Goal: Information Seeking & Learning: Learn about a topic

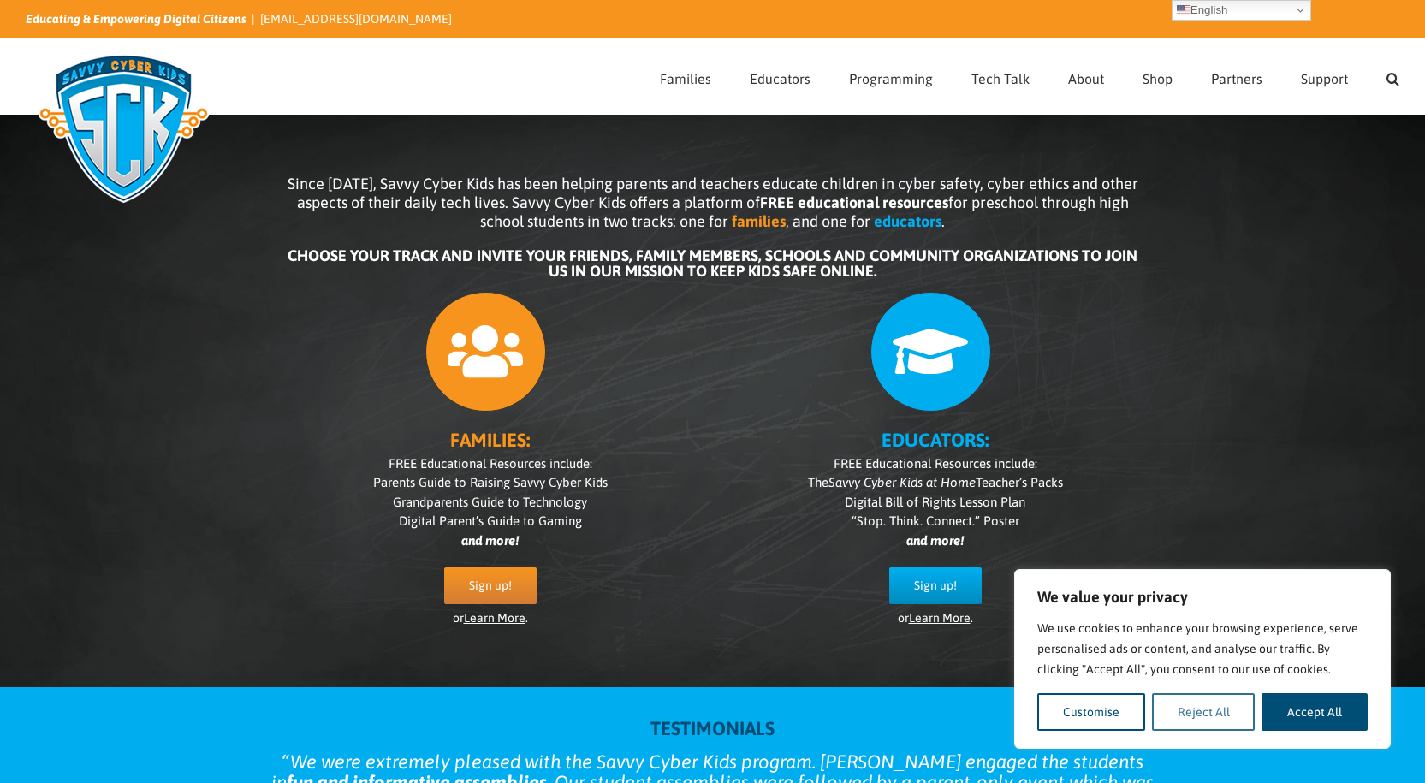
click at [1187, 707] on button "Reject All" at bounding box center [1204, 712] width 104 height 38
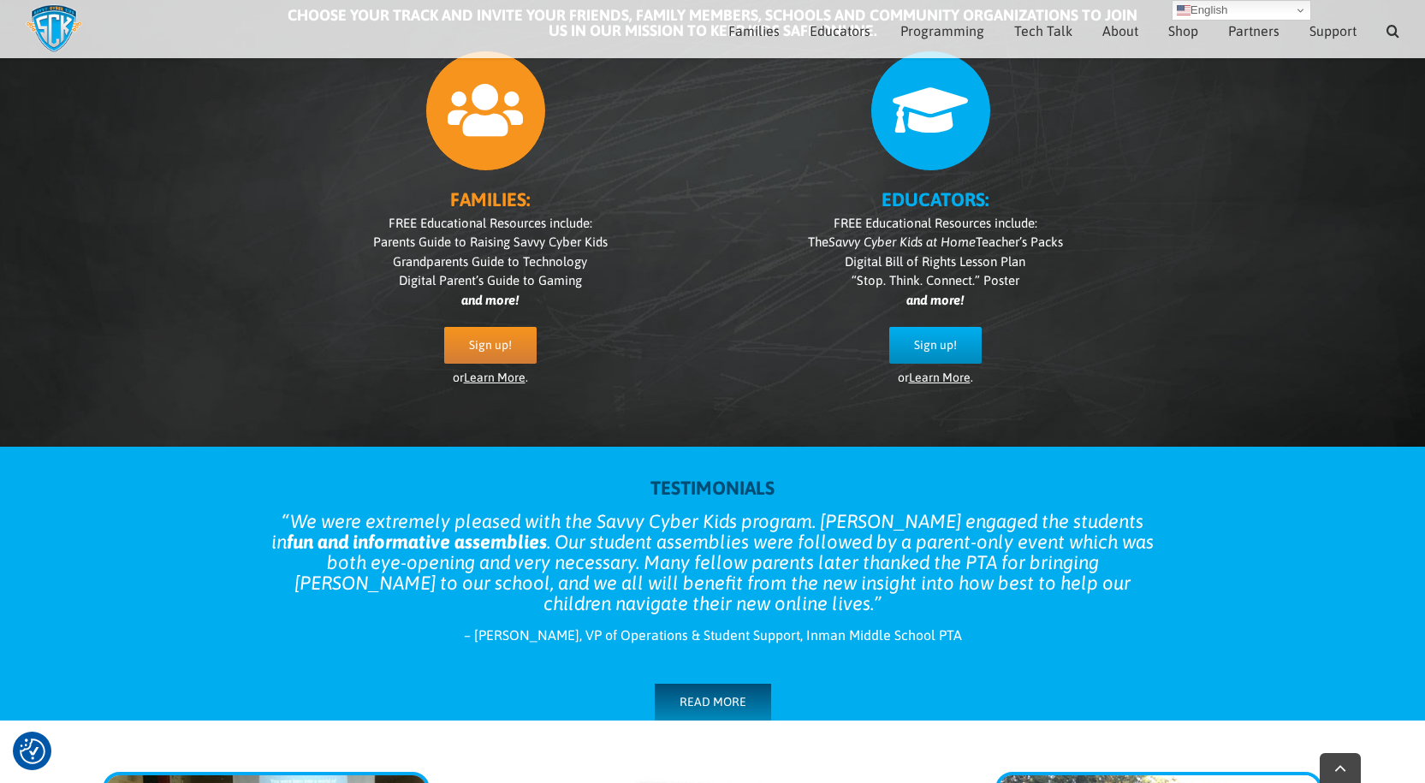
scroll to position [242, 0]
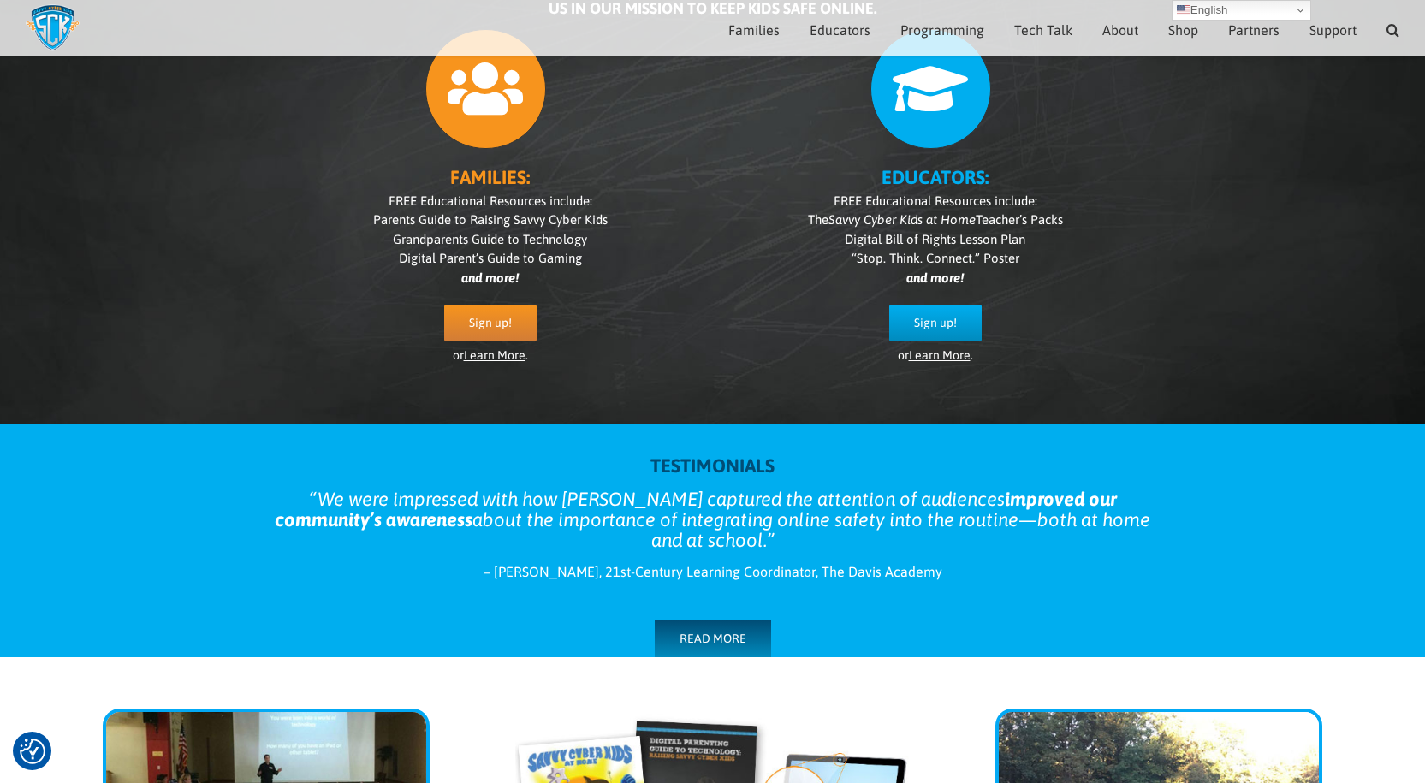
click at [946, 356] on link "Learn More" at bounding box center [940, 355] width 62 height 14
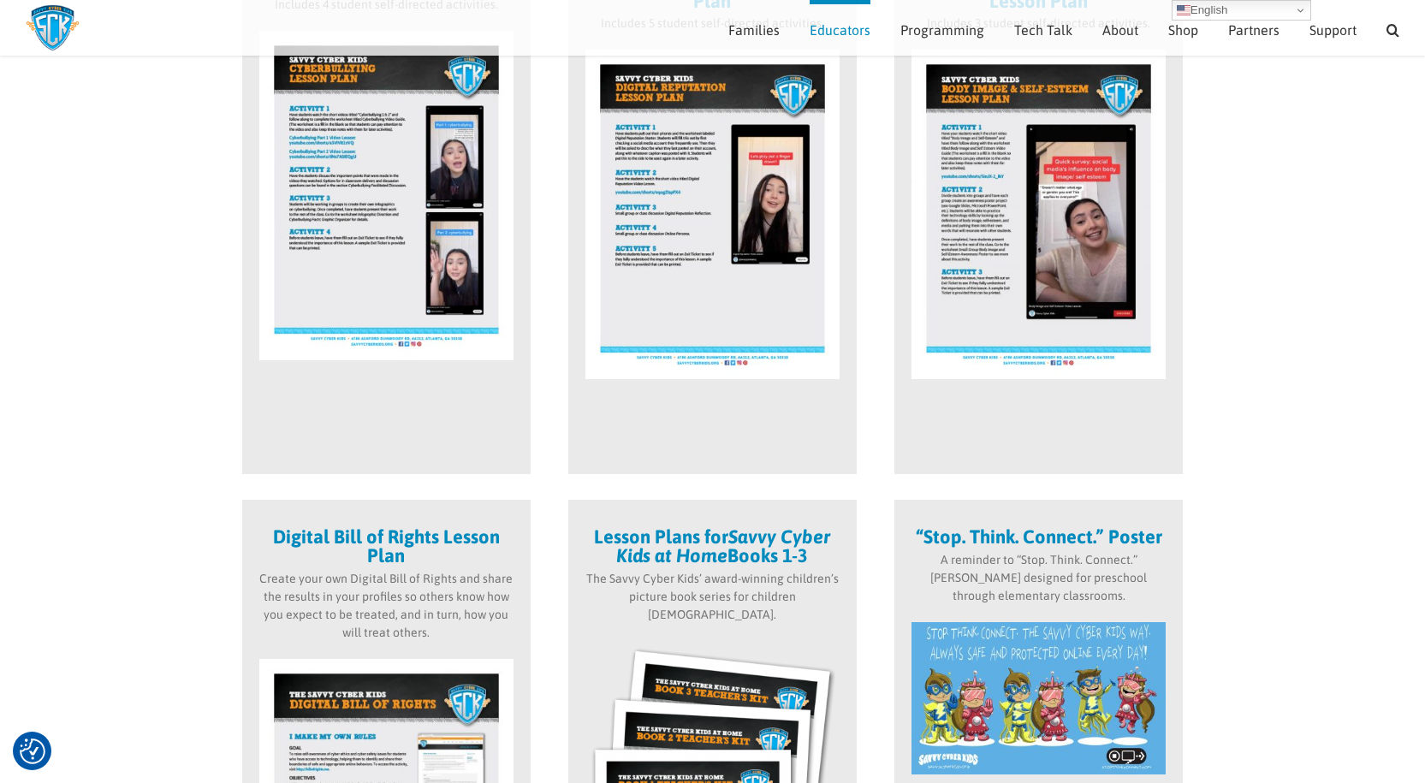
scroll to position [193, 0]
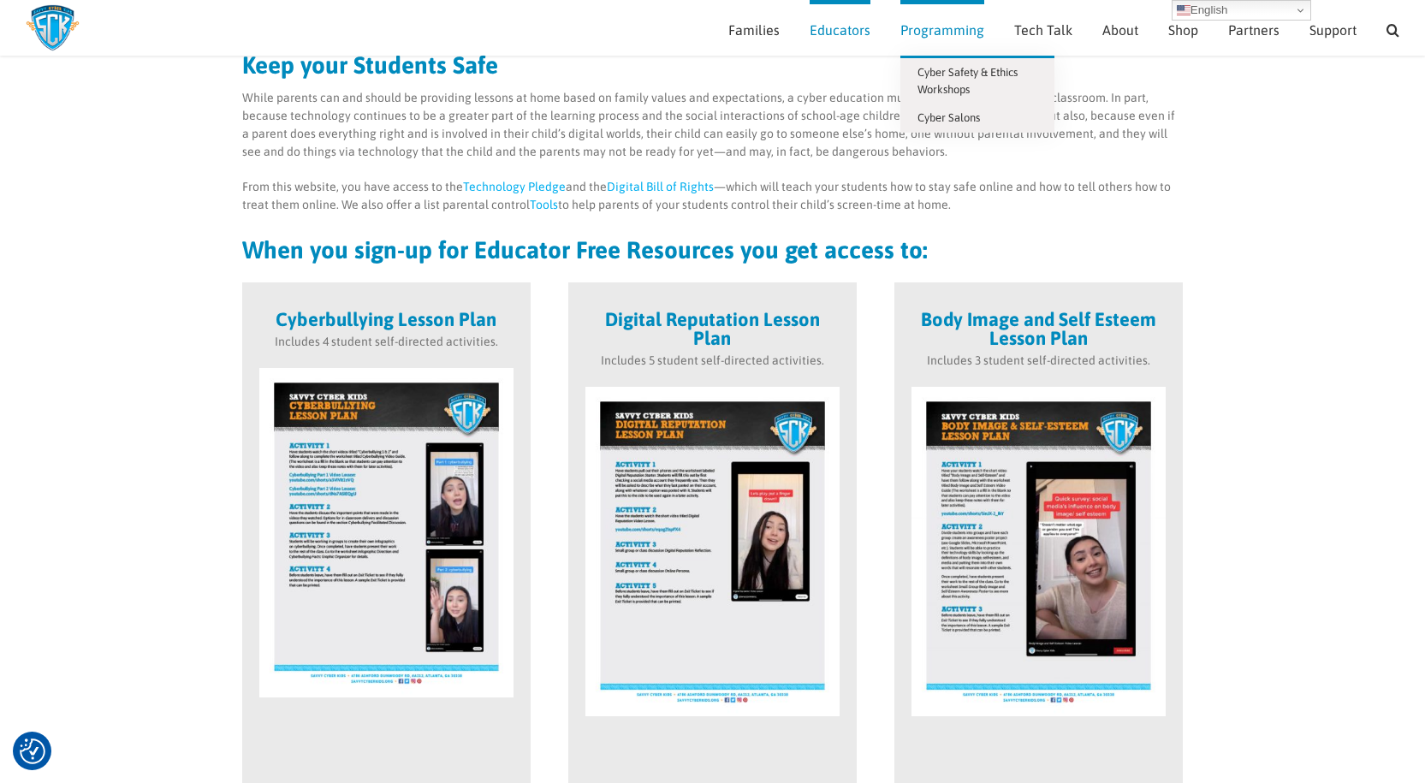
click at [929, 27] on span "Programming" at bounding box center [943, 30] width 84 height 14
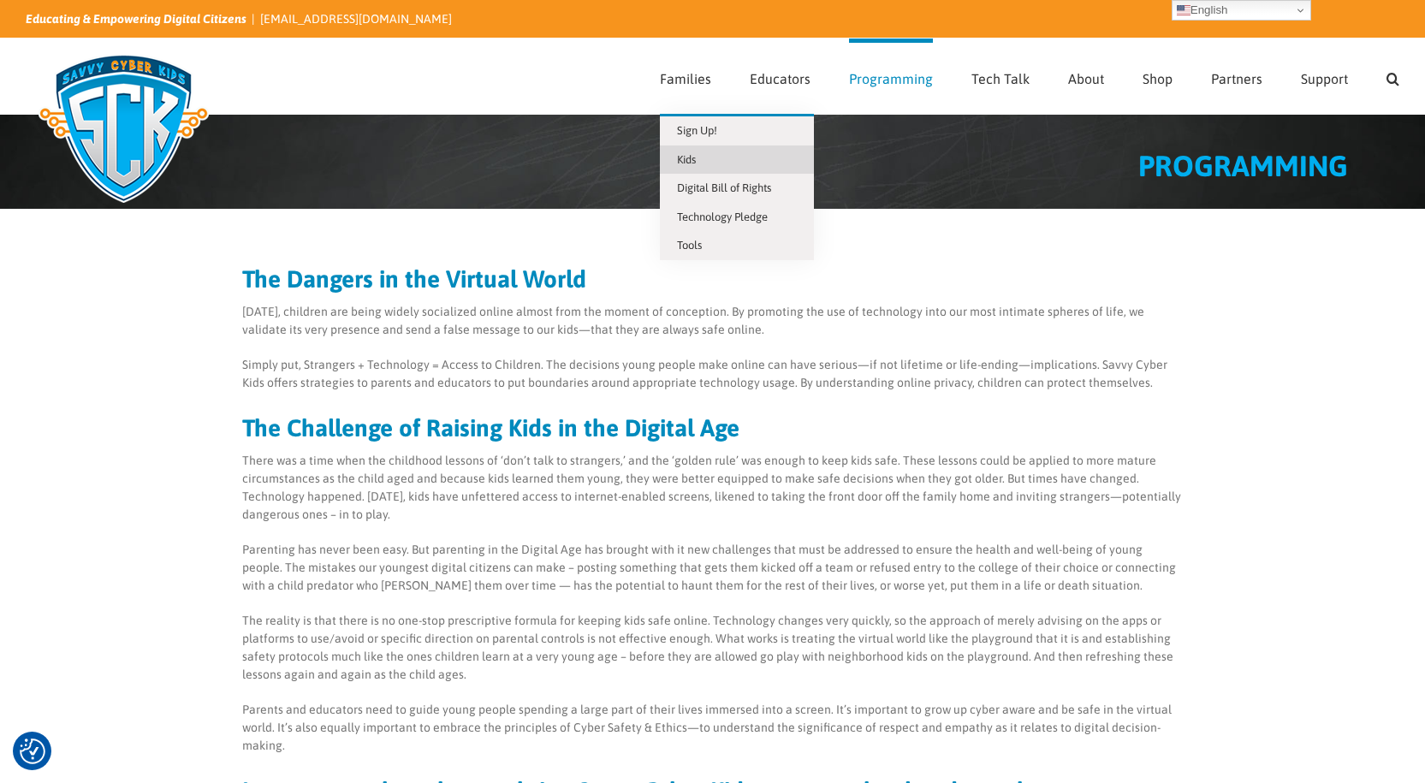
click at [696, 153] on span "Kids" at bounding box center [686, 159] width 19 height 13
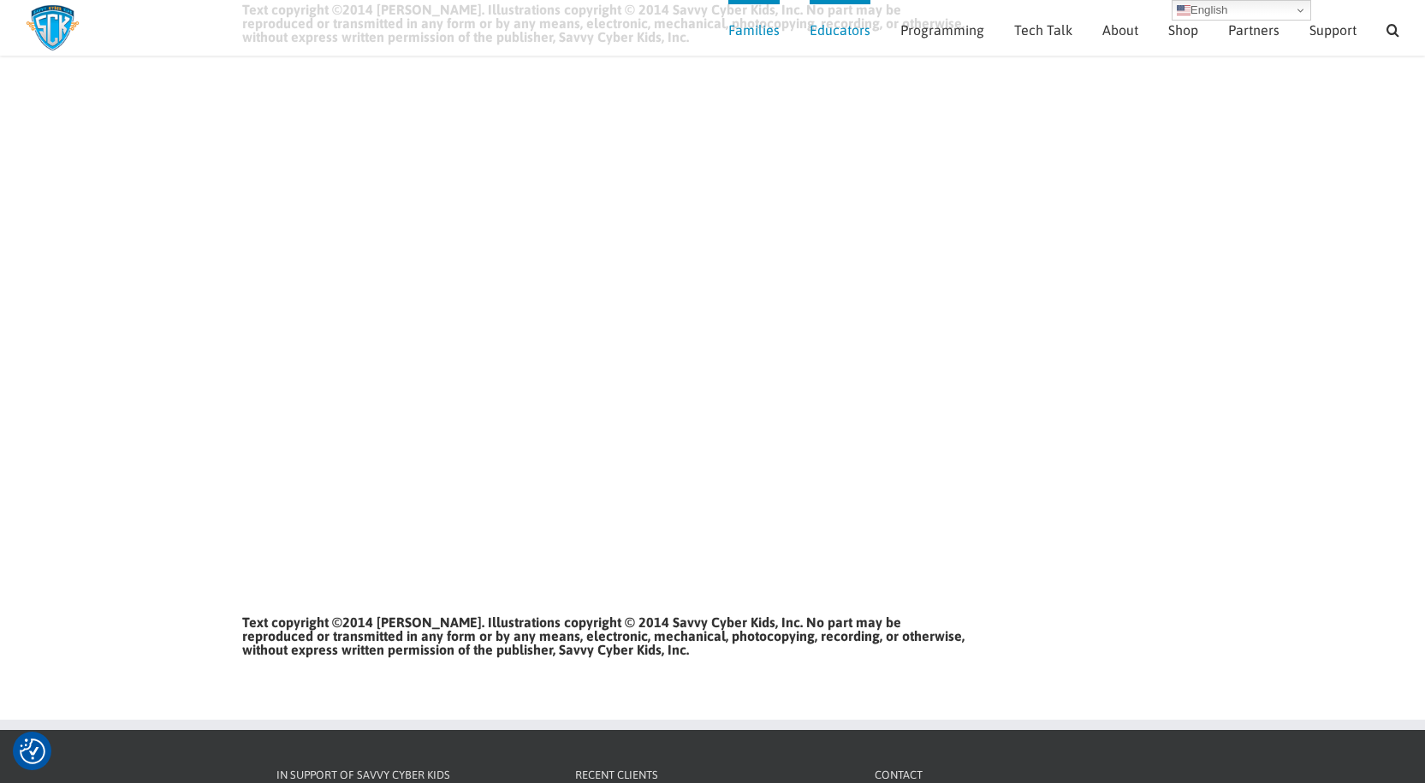
scroll to position [1440, 0]
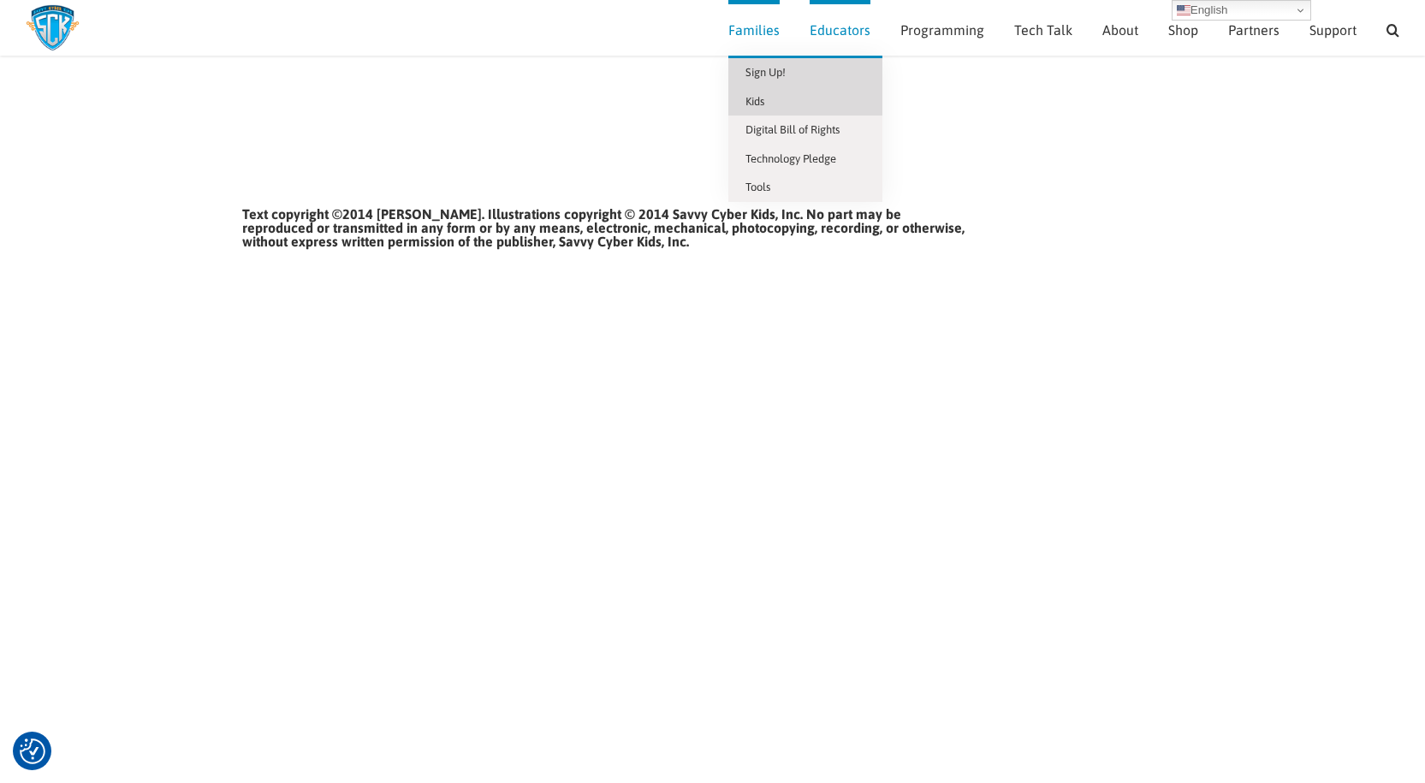
click at [775, 76] on span "Sign Up!" at bounding box center [766, 72] width 40 height 13
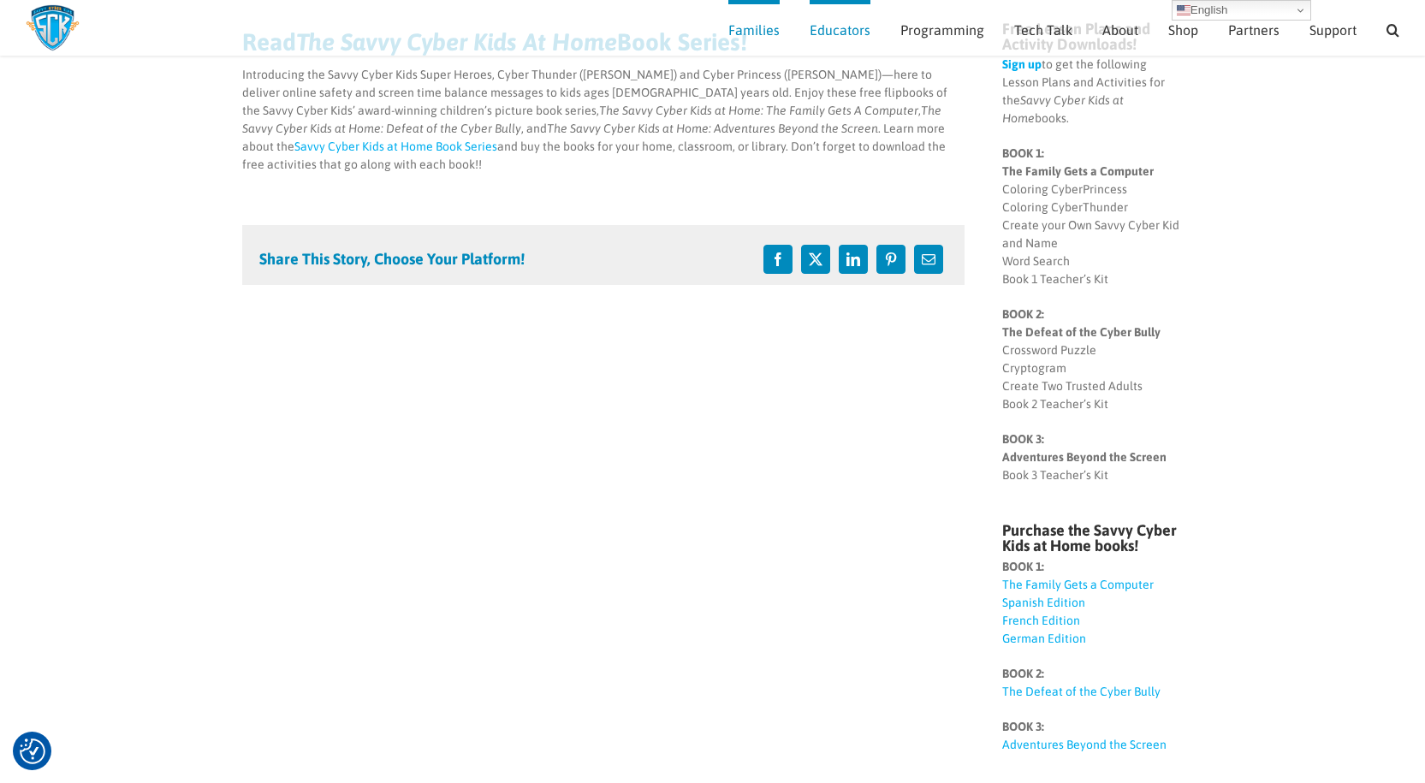
scroll to position [211, 0]
